Goal: Task Accomplishment & Management: Complete application form

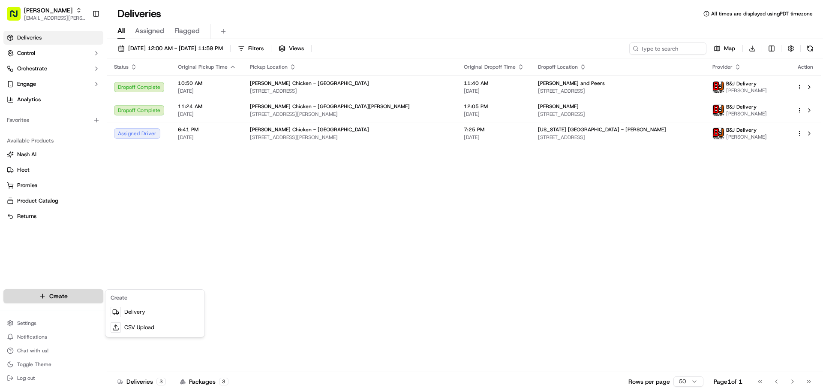
click at [74, 169] on html "Starbird [EMAIL_ADDRESS][PERSON_NAME][DOMAIN_NAME] Toggle Sidebar Deliveries Co…" at bounding box center [411, 195] width 823 height 391
click at [136, 169] on link "Delivery" at bounding box center [155, 311] width 96 height 15
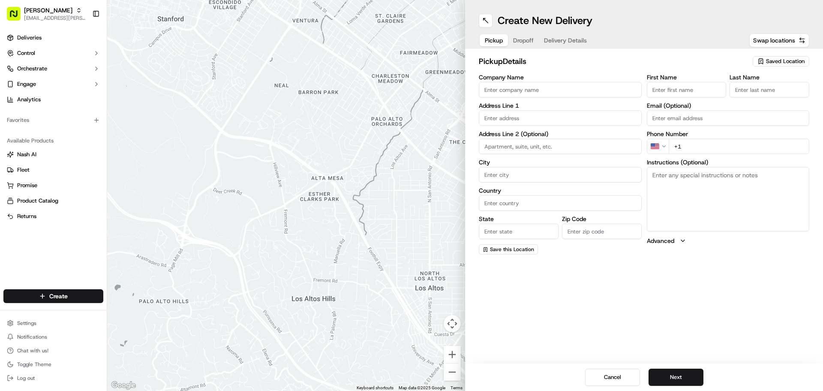
click at [408, 62] on span "Saved Location" at bounding box center [785, 61] width 39 height 8
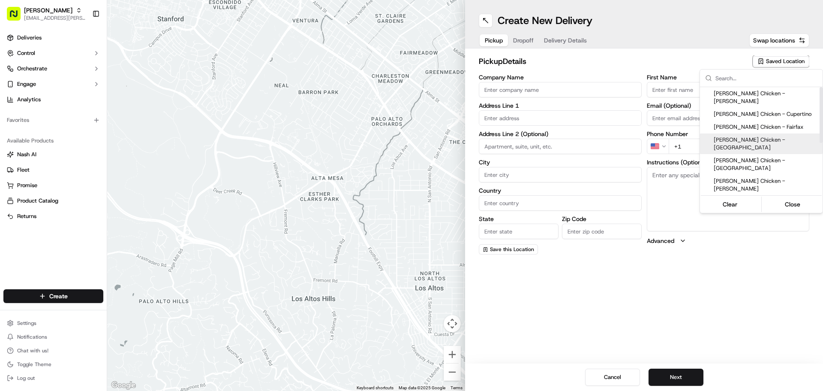
click at [408, 136] on span "[PERSON_NAME] Chicken - [GEOGRAPHIC_DATA]" at bounding box center [766, 143] width 105 height 15
type input "[PERSON_NAME] Chicken - [GEOGRAPHIC_DATA]"
type input "[STREET_ADDRESS]"
type input "[GEOGRAPHIC_DATA]"
type input "US"
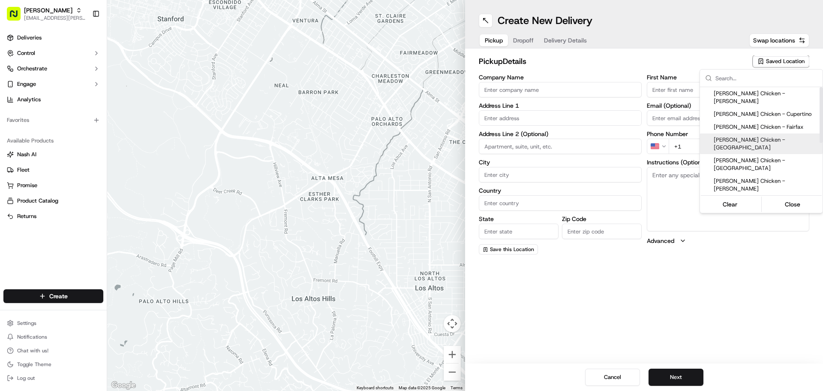
type input "CA"
type input "94404"
type input "[PERSON_NAME]"
type input "Kimura"
type input "[PHONE_NUMBER]"
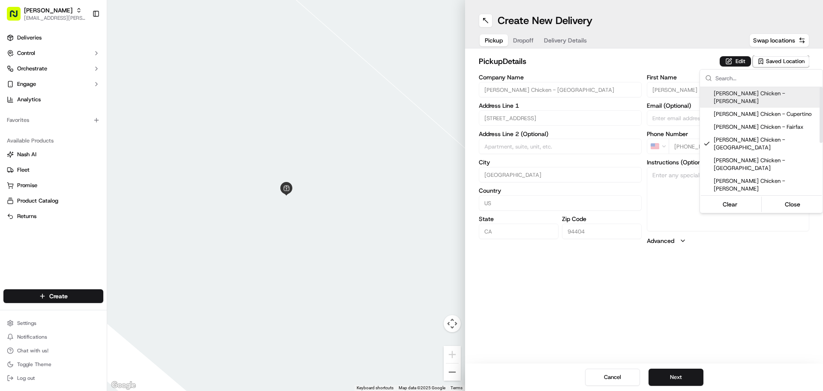
click at [408, 61] on html "Starbird [EMAIL_ADDRESS][PERSON_NAME][DOMAIN_NAME] Toggle Sidebar Deliveries Co…" at bounding box center [411, 195] width 823 height 391
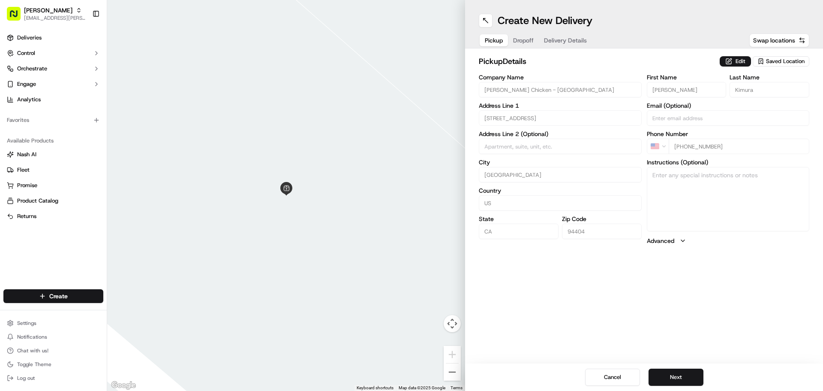
click at [408, 61] on button "Edit" at bounding box center [735, 61] width 31 height 10
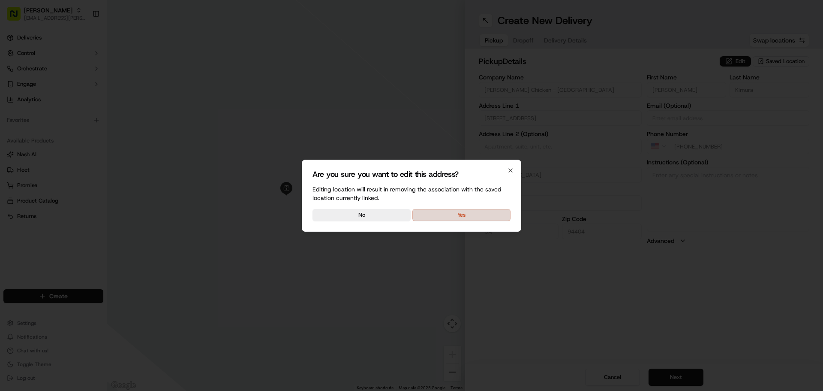
click at [408, 169] on button "Yes" at bounding box center [462, 215] width 98 height 12
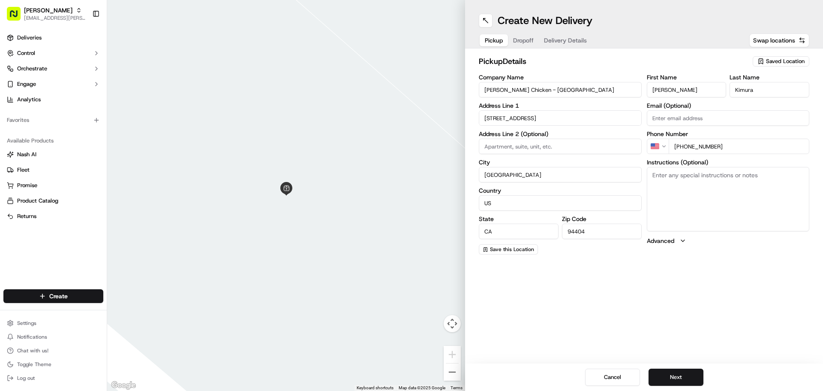
click at [408, 169] on textarea "Instructions (Optional)" at bounding box center [728, 199] width 163 height 64
type textarea "Picking up order from [PERSON_NAME]."
click at [408, 169] on button "Next" at bounding box center [676, 376] width 55 height 17
click at [408, 87] on input "Company Name" at bounding box center [560, 89] width 163 height 15
type input "[PERSON_NAME] - [GEOGRAPHIC_DATA]"
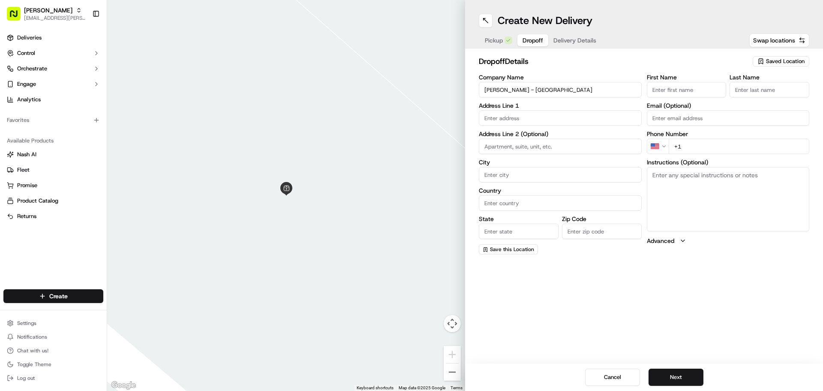
click at [408, 88] on input "First Name" at bounding box center [687, 89] width 80 height 15
type input "S"
type input "1"
click at [408, 115] on input "text" at bounding box center [560, 117] width 163 height 15
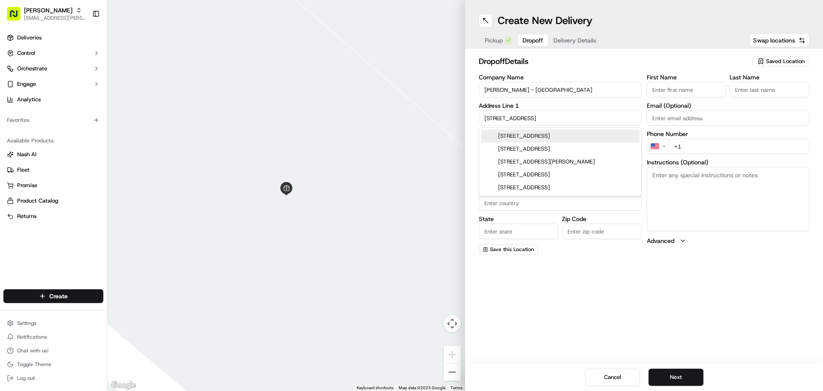
click at [408, 138] on div "[STREET_ADDRESS]" at bounding box center [560, 136] width 159 height 13
type input "[STREET_ADDRESS]"
type input "[GEOGRAPHIC_DATA]"
type input "CA"
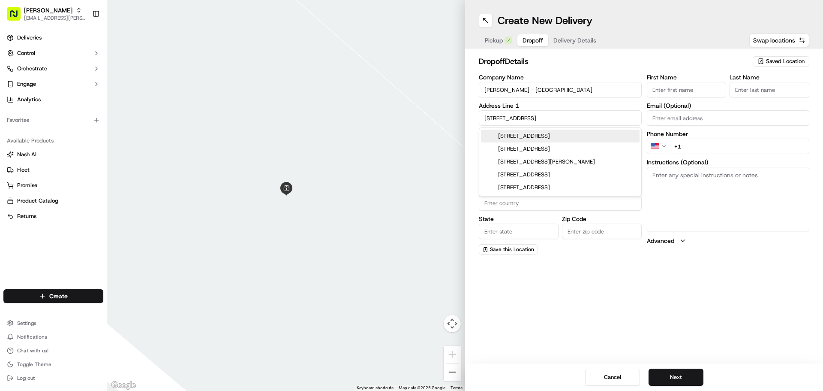
type input "94403"
type input "[STREET_ADDRESS]"
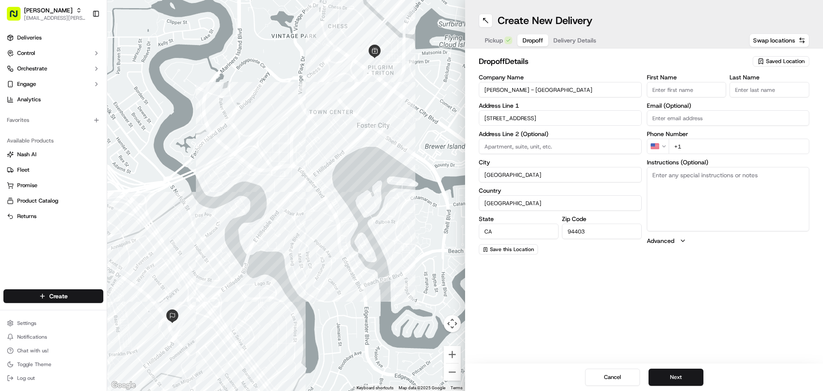
click at [408, 148] on input "+1" at bounding box center [739, 146] width 141 height 15
paste input "[PHONE_NUMBER]"
type input "[PHONE_NUMBER]"
click at [408, 93] on input "First Name" at bounding box center [687, 89] width 80 height 15
click at [408, 90] on input "First Name" at bounding box center [687, 89] width 80 height 15
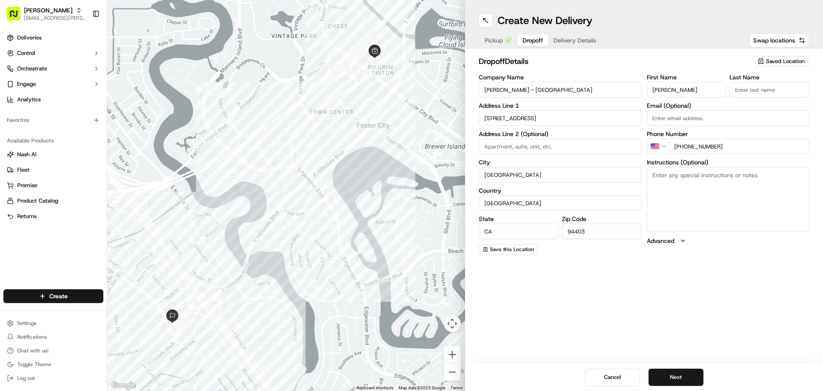
type input "[PERSON_NAME]"
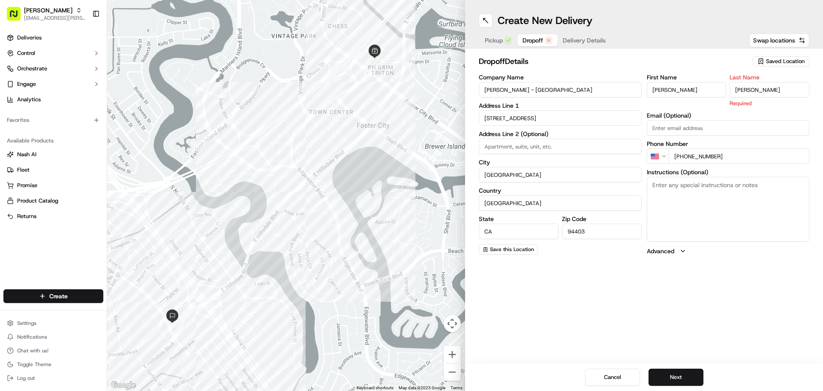
type input "[PERSON_NAME]"
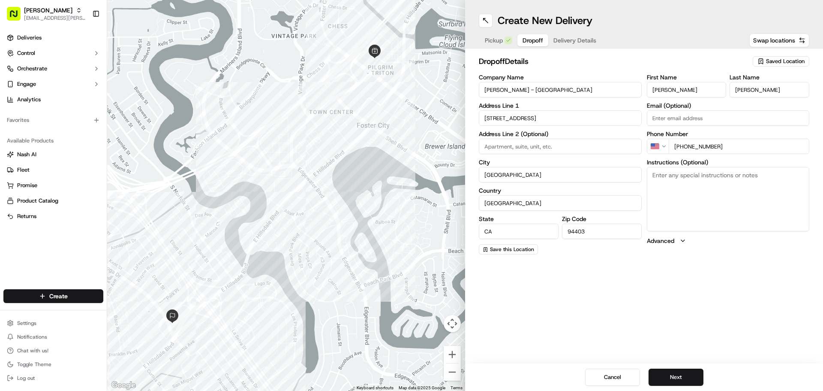
click at [408, 169] on textarea "Instructions (Optional)" at bounding box center [728, 199] width 163 height 64
paste textarea "Please call [PERSON_NAME] if you need assistance"
click at [408, 169] on textarea "Please call [PERSON_NAME] if you need assistance" at bounding box center [728, 199] width 163 height 64
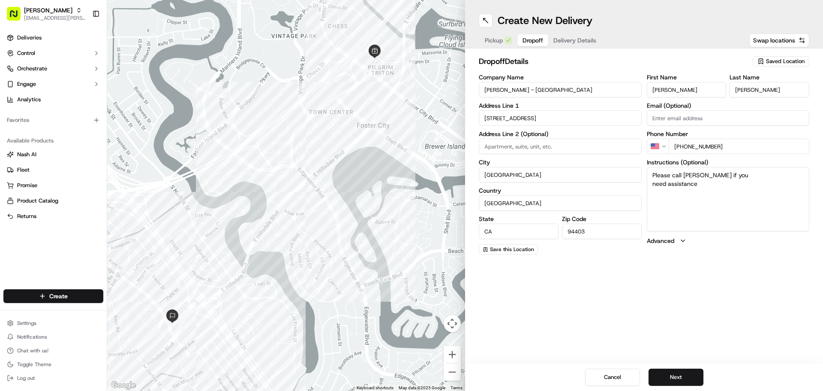
click at [408, 169] on textarea "Please call [PERSON_NAME] if you need assistance" at bounding box center [728, 199] width 163 height 64
type textarea "Please call [PERSON_NAME] if you need assistance 1st Floor"
click at [408, 169] on button "Next" at bounding box center [676, 376] width 55 height 17
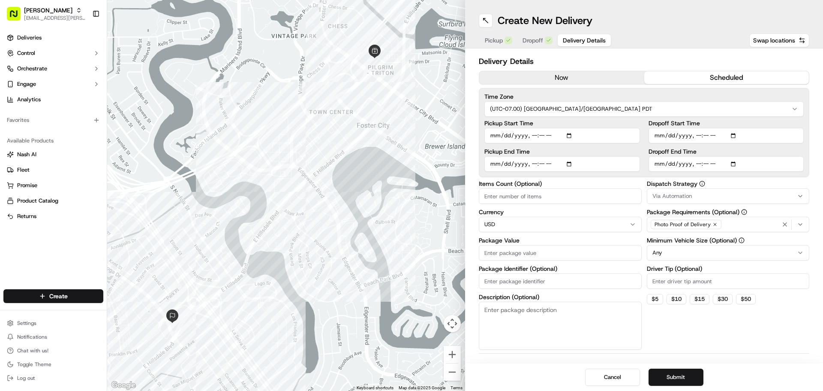
click at [408, 77] on button "scheduled" at bounding box center [727, 77] width 165 height 13
click at [408, 169] on div "Via Automation" at bounding box center [728, 196] width 159 height 8
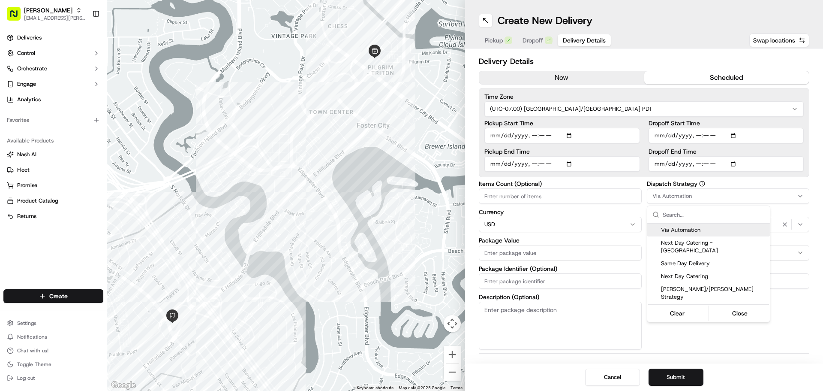
click at [408, 90] on html "Starbird [EMAIL_ADDRESS][PERSON_NAME][DOMAIN_NAME] Toggle Sidebar Deliveries Co…" at bounding box center [411, 195] width 823 height 391
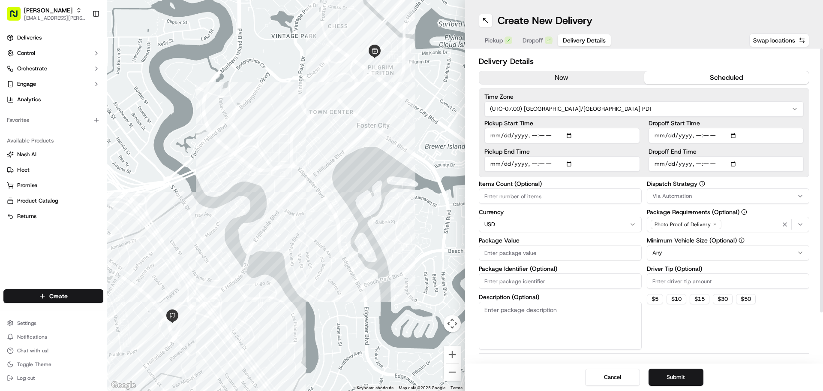
click at [408, 169] on input "Items Count (Optional)" at bounding box center [560, 195] width 163 height 15
type input "10"
click at [408, 169] on input "Driver Tip (Optional)" at bounding box center [728, 280] width 163 height 15
type input "10.00"
click at [408, 163] on input "Dropoff End Time" at bounding box center [727, 163] width 156 height 15
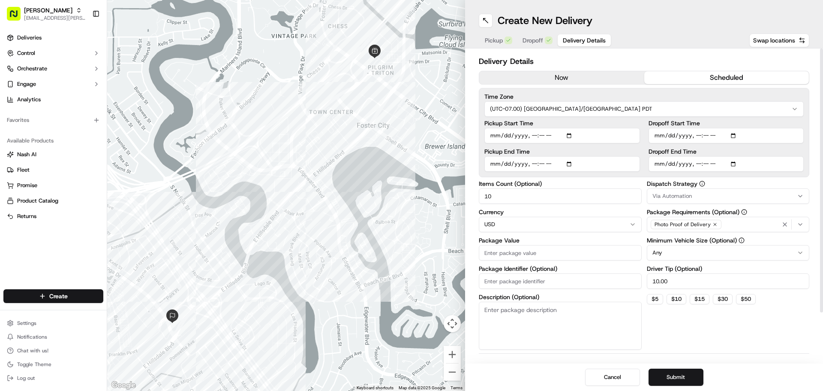
type input "[DATE]T11:05"
click at [408, 134] on input "Dropoff Start Time" at bounding box center [727, 135] width 156 height 15
type input "[DATE]T10:45"
click at [408, 169] on div "Dispatch Strategy Via Automation Package Requirements (Optional) Photo Proof of…" at bounding box center [728, 265] width 163 height 169
click at [408, 169] on input "Package Value" at bounding box center [560, 252] width 163 height 15
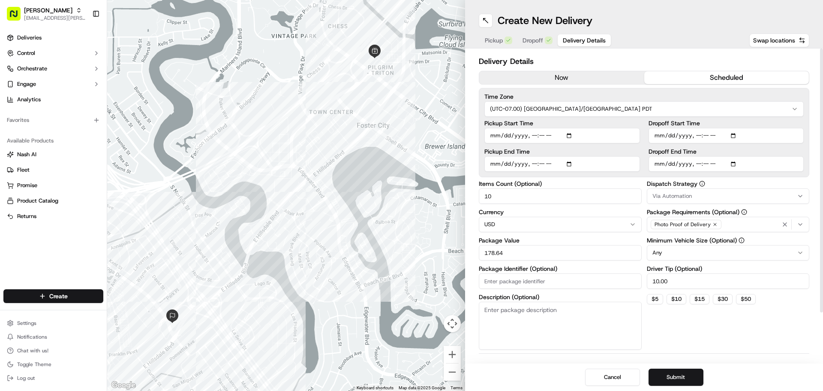
type input "178.64"
click at [408, 169] on div "Dispatch Strategy Via Automation Package Requirements (Optional) Photo Proof of…" at bounding box center [728, 265] width 163 height 169
click at [408, 169] on button "Submit" at bounding box center [676, 376] width 55 height 17
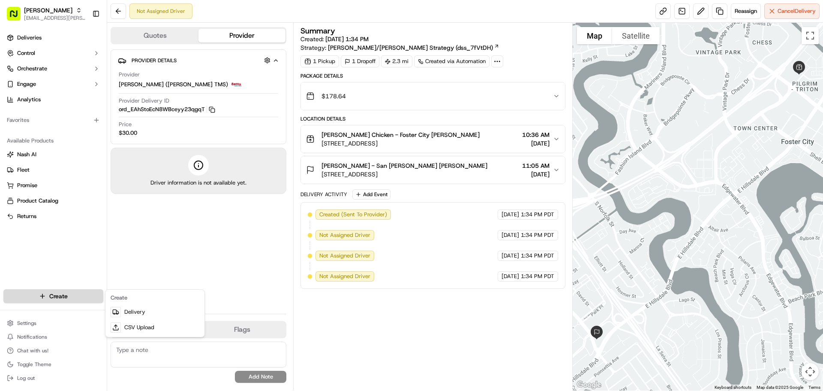
click at [43, 169] on html "Starbird [EMAIL_ADDRESS][PERSON_NAME][DOMAIN_NAME] Toggle Sidebar Deliveries Co…" at bounding box center [411, 195] width 823 height 391
click at [145, 169] on link "Delivery" at bounding box center [155, 311] width 96 height 15
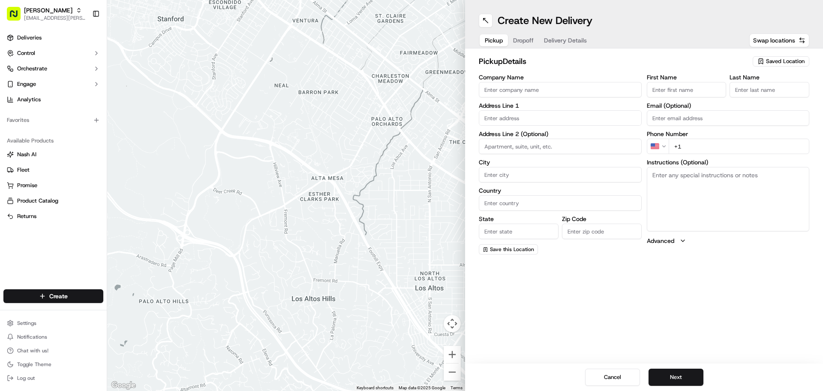
click at [408, 88] on input "Company Name" at bounding box center [560, 89] width 163 height 15
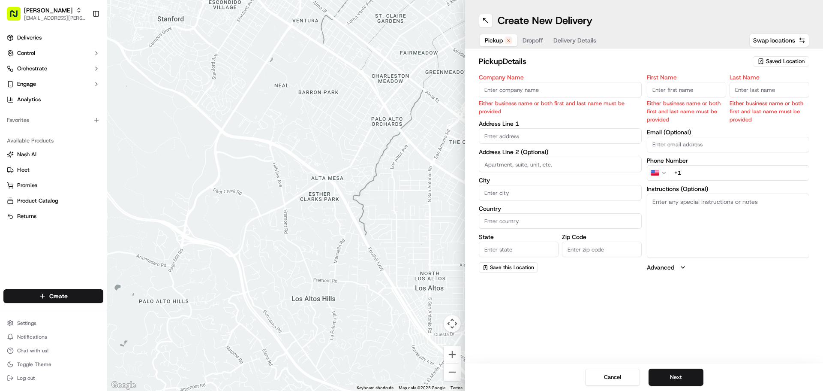
click at [408, 63] on span "Saved Location" at bounding box center [785, 61] width 39 height 8
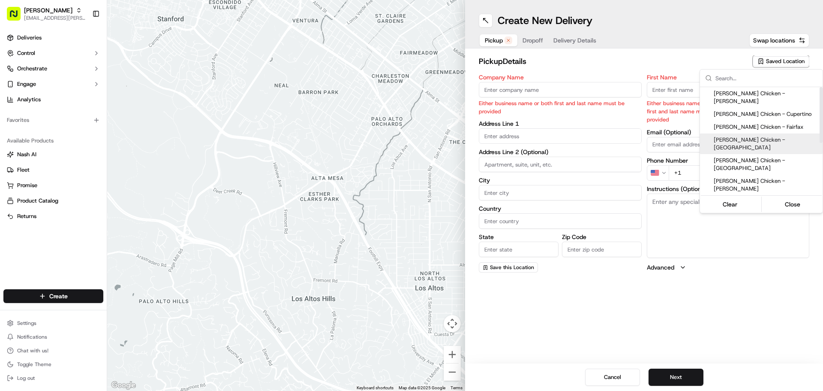
click at [408, 136] on span "[PERSON_NAME] Chicken - [GEOGRAPHIC_DATA]" at bounding box center [766, 143] width 105 height 15
type input "[PERSON_NAME] Chicken - [GEOGRAPHIC_DATA]"
type input "[STREET_ADDRESS]"
type input "[GEOGRAPHIC_DATA]"
type input "US"
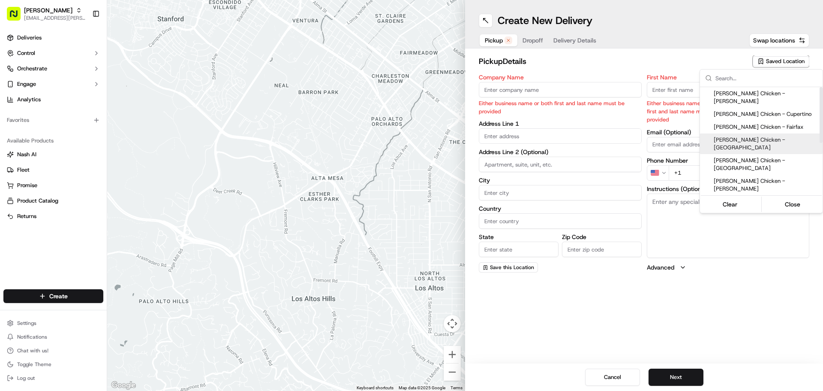
type input "CA"
type input "94404"
type input "[PERSON_NAME]"
type input "Kimura"
type input "[PHONE_NUMBER]"
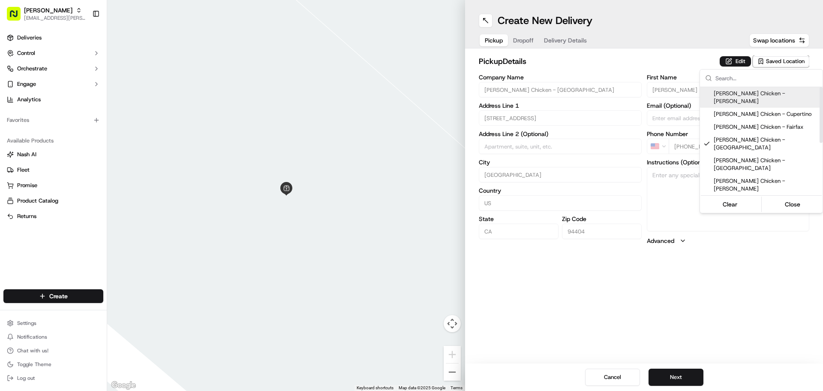
click at [408, 64] on html "Starbird [EMAIL_ADDRESS][PERSON_NAME][DOMAIN_NAME] Toggle Sidebar Deliveries Co…" at bounding box center [411, 195] width 823 height 391
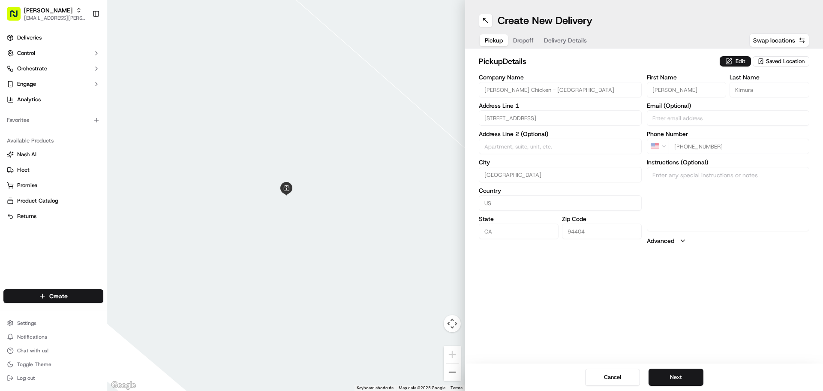
click at [408, 64] on button "Edit" at bounding box center [735, 61] width 31 height 10
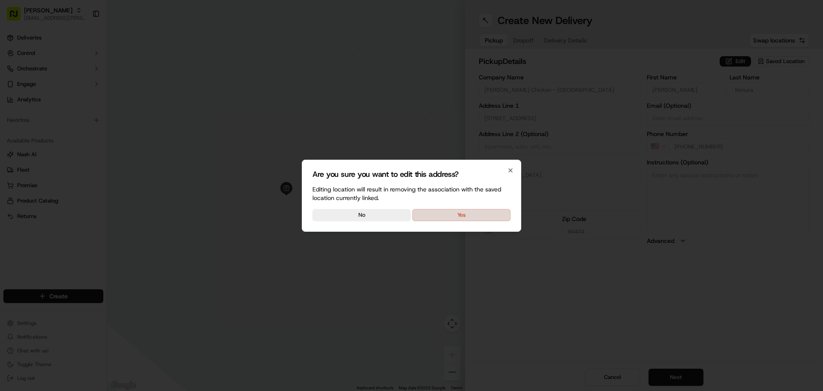
click at [408, 169] on button "Yes" at bounding box center [462, 215] width 98 height 12
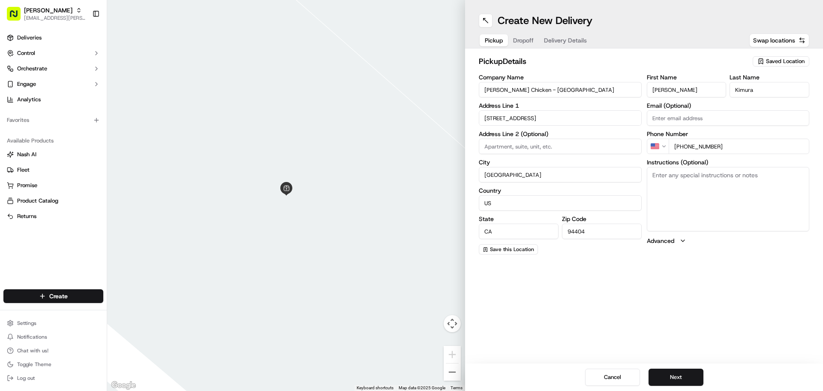
click at [408, 169] on textarea "Instructions (Optional)" at bounding box center [728, 199] width 163 height 64
type textarea "Picking up order from [PERSON_NAME]."
click at [408, 169] on button "Next" at bounding box center [676, 376] width 55 height 17
click at [408, 90] on input "Company Name" at bounding box center [560, 89] width 163 height 15
type input "[PERSON_NAME] - [GEOGRAPHIC_DATA]"
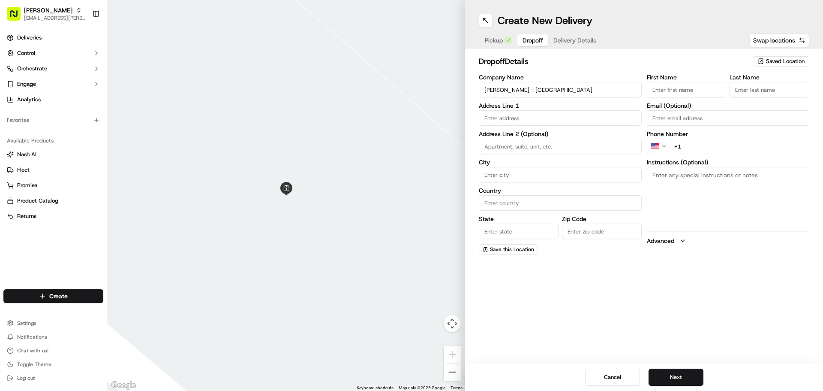
type input "[STREET_ADDRESS]"
type input "[GEOGRAPHIC_DATA]"
type input "CA"
type input "94063"
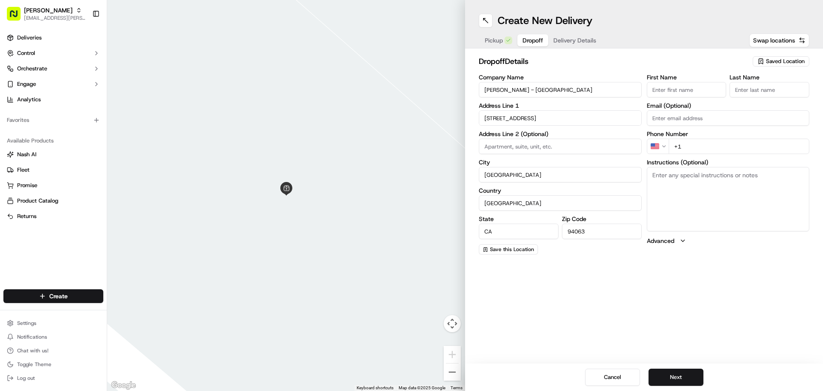
type input "[PERSON_NAME]"
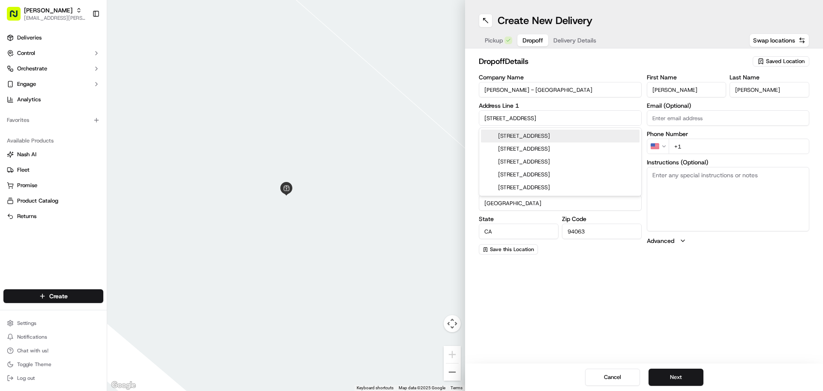
click at [408, 130] on div "[STREET_ADDRESS]" at bounding box center [560, 136] width 159 height 13
type input "[STREET_ADDRESS]"
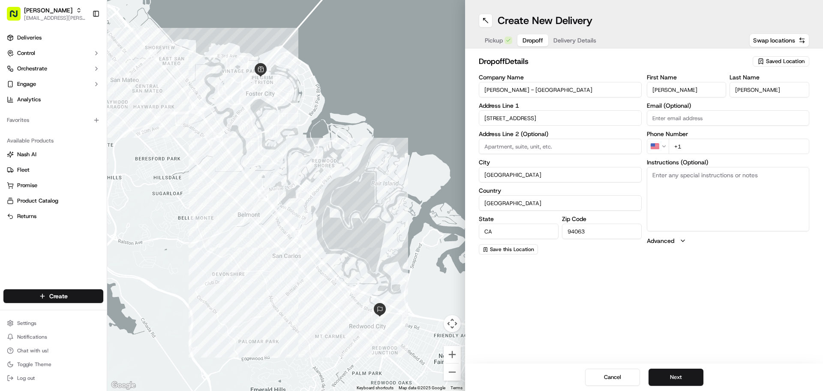
drag, startPoint x: 684, startPoint y: 88, endPoint x: 641, endPoint y: 88, distance: 43.7
click at [408, 88] on div "Company Name [PERSON_NAME] - Redwood City Address Line 1 [STREET_ADDRESS] Addre…" at bounding box center [644, 164] width 331 height 180
type input "[PERSON_NAME]"
type input "V"
click at [408, 148] on input "+1" at bounding box center [739, 146] width 141 height 15
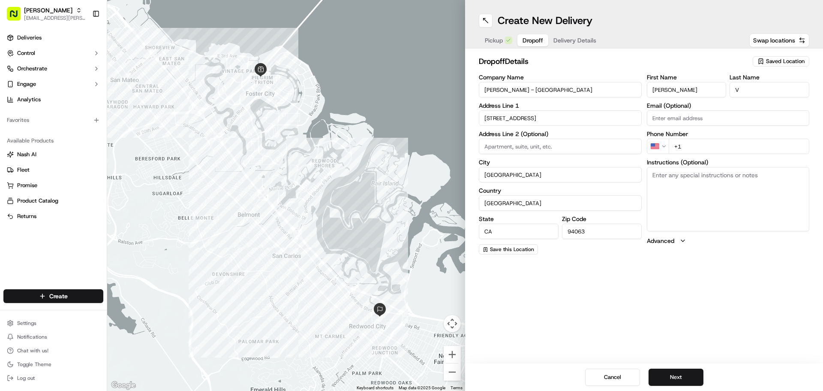
paste input "[PHONE_NUMBER]"
type input "[PHONE_NUMBER]"
click at [408, 169] on div "Create New Delivery Pickup Dropoff Delivery Details Swap locations dropoff Deta…" at bounding box center [644, 195] width 358 height 391
click at [408, 169] on textarea "Instructions (Optional)" at bounding box center [728, 199] width 163 height 64
paste textarea "Please call [PERSON_NAME] if you need assistance"
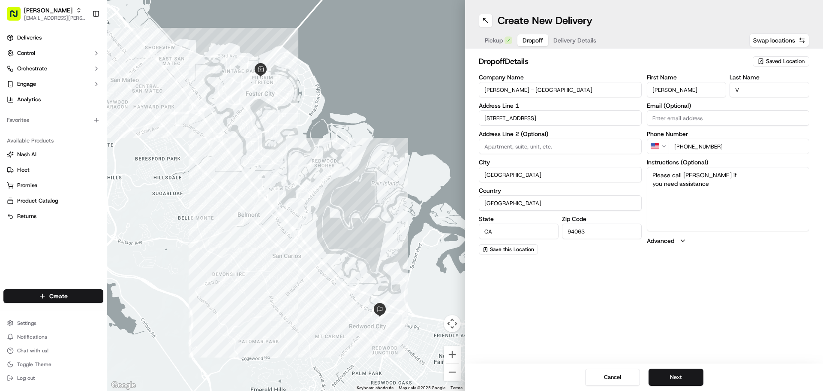
click at [408, 169] on div "Create New Delivery Pickup Dropoff Delivery Details Swap locations dropoff Deta…" at bounding box center [644, 195] width 358 height 391
click at [408, 169] on textarea "Please call [PERSON_NAME] if you need assistance" at bounding box center [728, 199] width 163 height 64
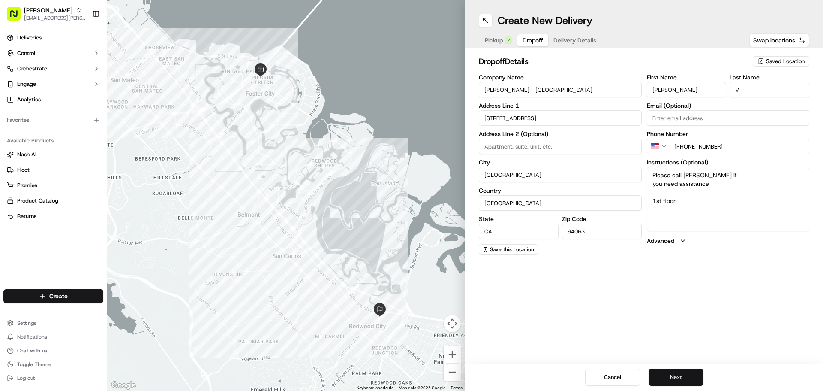
type textarea "Please call [PERSON_NAME] if you need assistance 1st floor"
click at [408, 169] on button "Next" at bounding box center [676, 376] width 55 height 17
click at [408, 39] on span "Dropoff" at bounding box center [533, 40] width 21 height 9
click at [408, 169] on button "Next" at bounding box center [676, 376] width 55 height 17
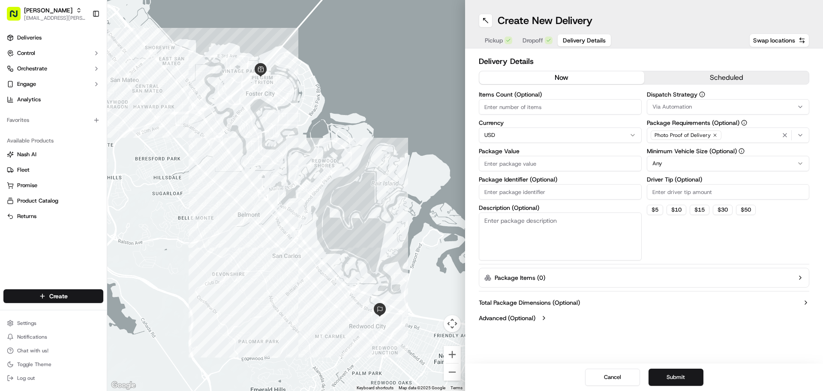
click at [408, 76] on button "scheduled" at bounding box center [727, 77] width 165 height 13
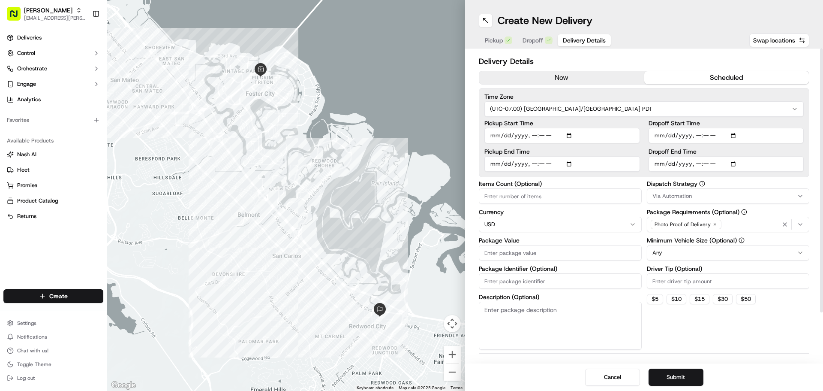
click at [408, 169] on input "Items Count (Optional)" at bounding box center [560, 195] width 163 height 15
type input "28"
click at [408, 169] on input "Driver Tip (Optional)" at bounding box center [728, 280] width 163 height 15
type input "15.00"
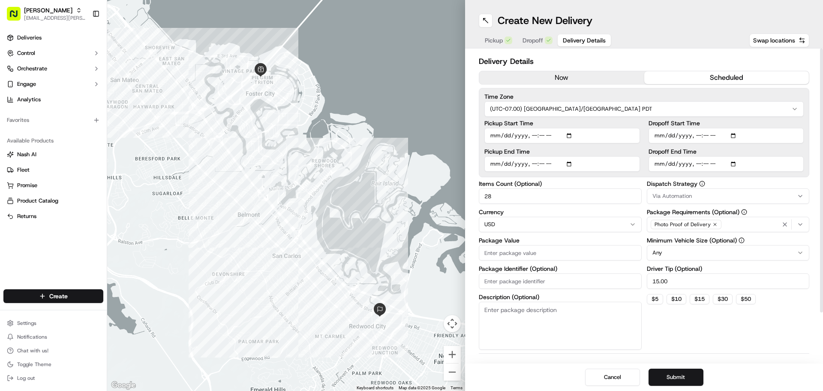
click at [408, 169] on div "Dispatch Strategy Via Automation Package Requirements (Optional) Photo Proof of…" at bounding box center [728, 265] width 163 height 169
click at [408, 169] on input "Package Value" at bounding box center [560, 252] width 163 height 15
type input "4"
type input "412.66"
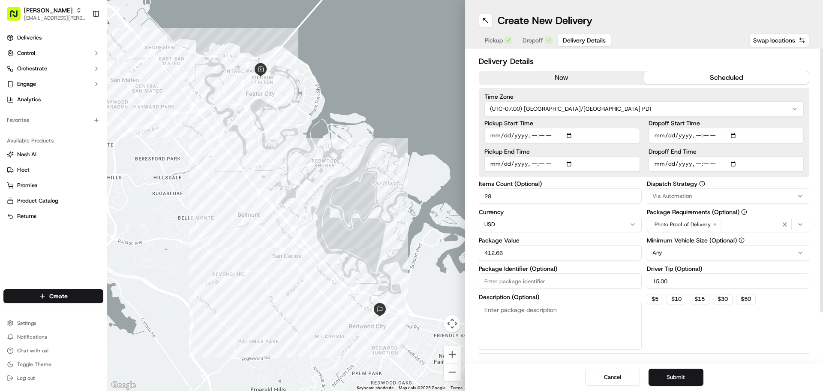
click at [408, 169] on div "Dispatch Strategy Via Automation Package Requirements (Optional) Photo Proof of…" at bounding box center [728, 265] width 163 height 169
click at [408, 163] on input "Dropoff End Time" at bounding box center [727, 163] width 156 height 15
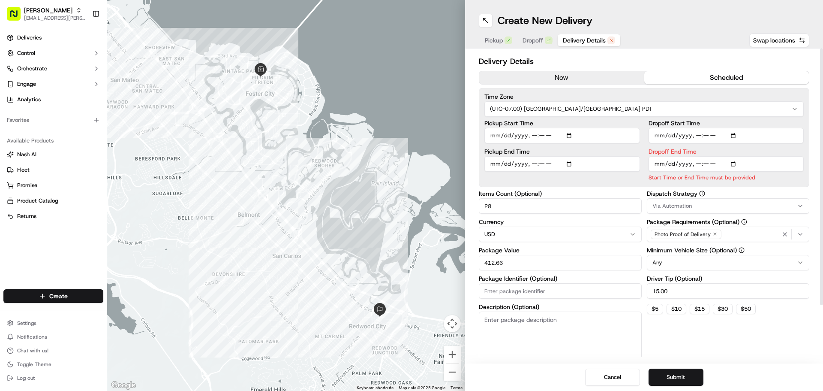
click at [408, 163] on input "Dropoff End Time" at bounding box center [727, 163] width 156 height 15
type input "[DATE]T11:35"
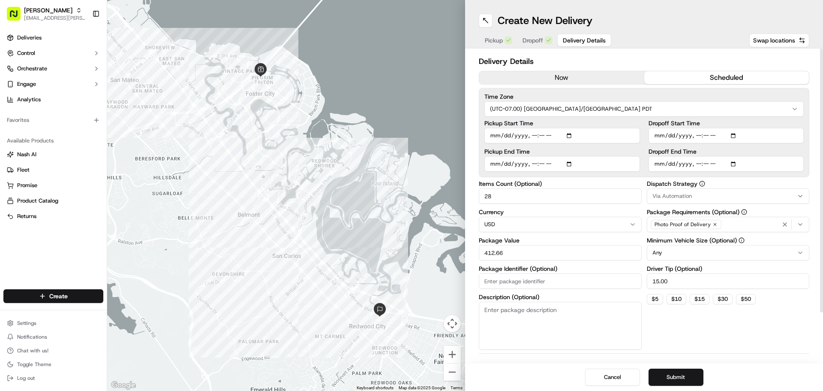
click at [408, 138] on input "Dropoff Start Time" at bounding box center [727, 135] width 156 height 15
type input "[DATE]T11:15"
click at [408, 169] on div "Dispatch Strategy Via Automation Package Requirements (Optional) Photo Proof of…" at bounding box center [728, 265] width 163 height 169
click at [408, 169] on button "Submit" at bounding box center [676, 376] width 55 height 17
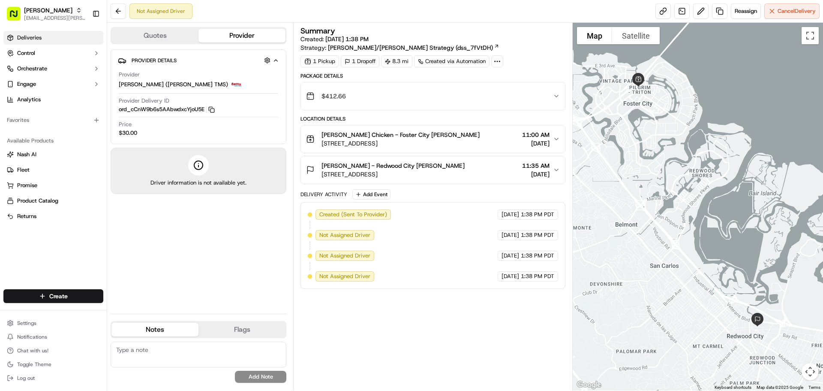
click at [48, 35] on link "Deliveries" at bounding box center [53, 38] width 100 height 14
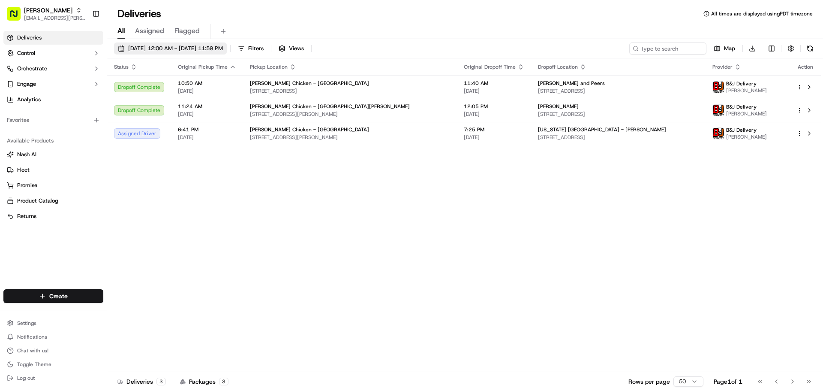
click at [214, 48] on span "[DATE] 12:00 AM - [DATE] 11:59 PM" at bounding box center [175, 49] width 95 height 8
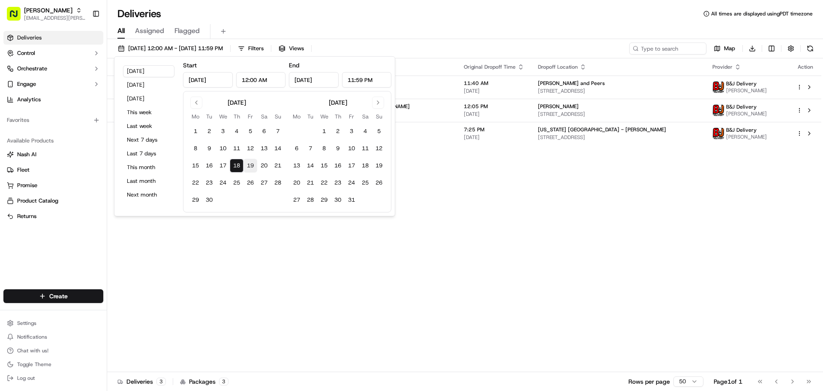
click at [253, 167] on button "19" at bounding box center [251, 166] width 14 height 14
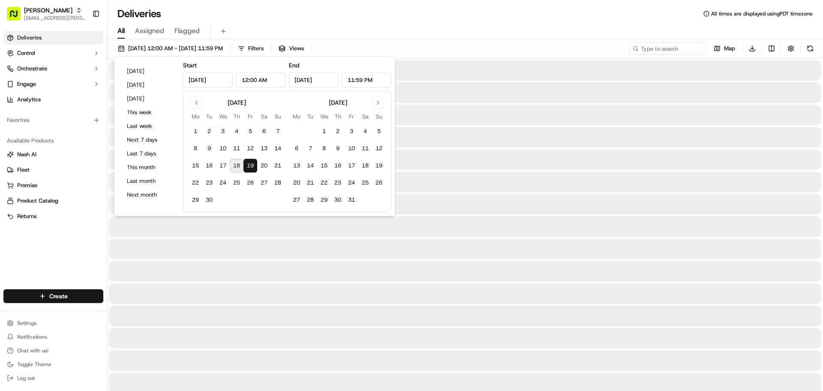
type input "[DATE]"
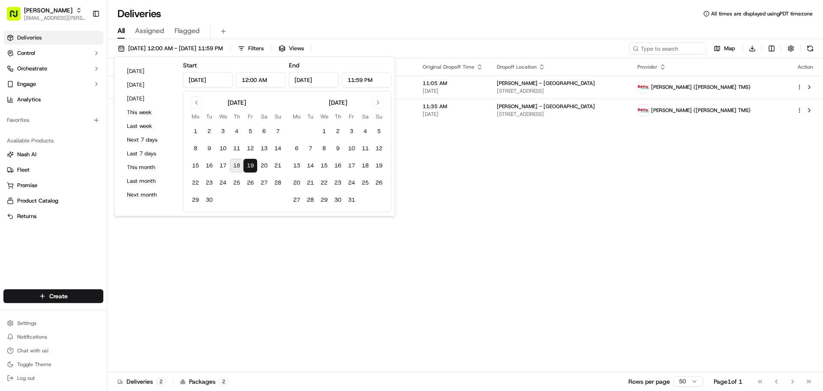
click at [408, 169] on div "Status Original Pickup Time Pickup Location Original Dropoff Time Dropoff Locat…" at bounding box center [464, 214] width 714 height 313
